Goal: Find specific page/section: Find specific page/section

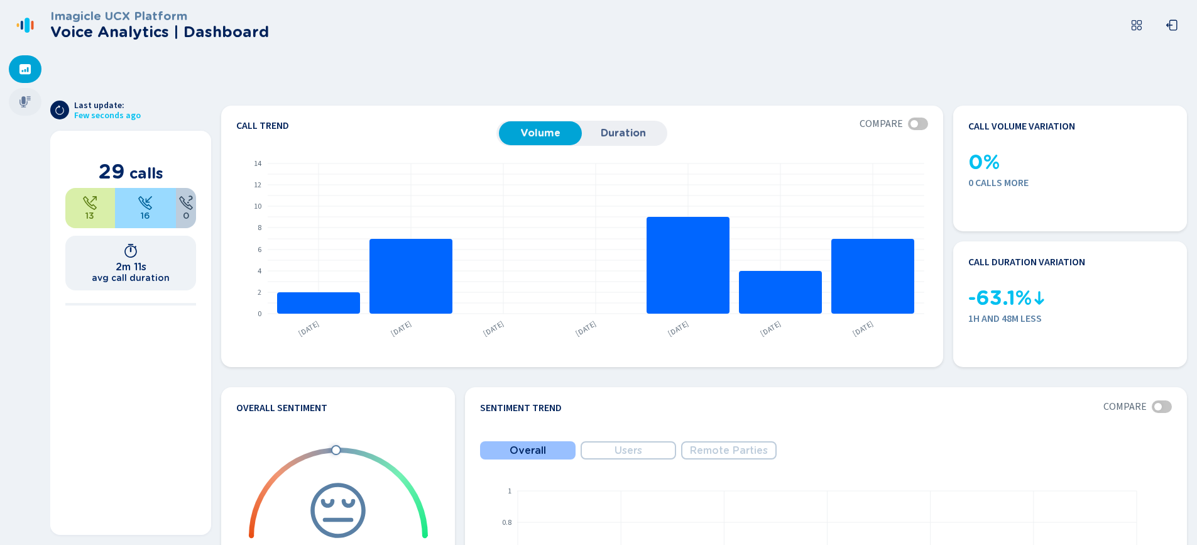
click at [19, 103] on icon at bounding box center [25, 101] width 13 height 13
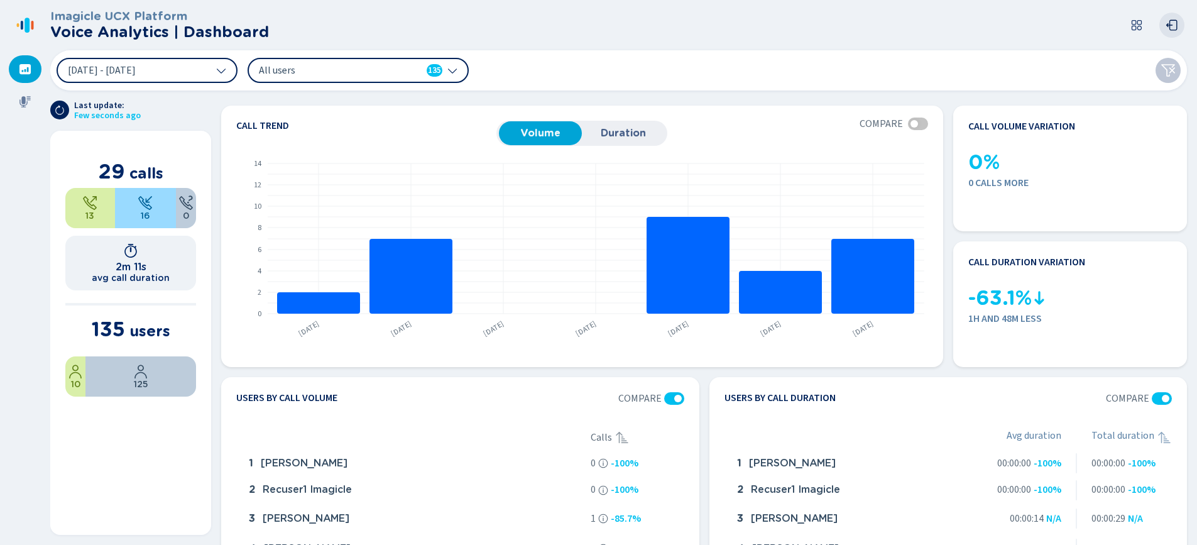
click at [1177, 21] on icon at bounding box center [1171, 25] width 13 height 13
